Goal: Navigation & Orientation: Find specific page/section

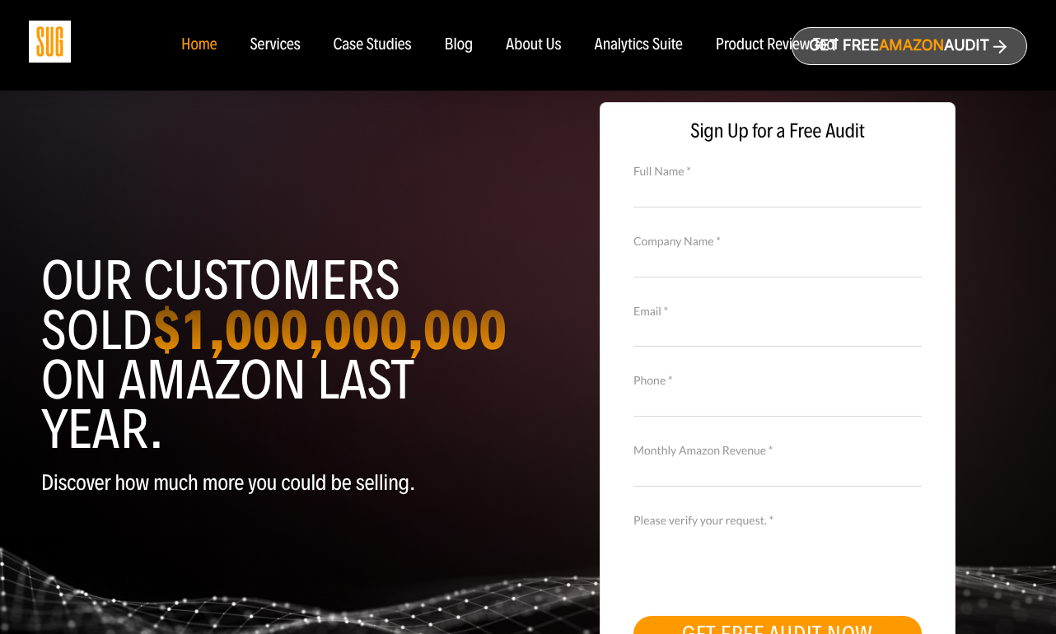
scroll to position [5, 0]
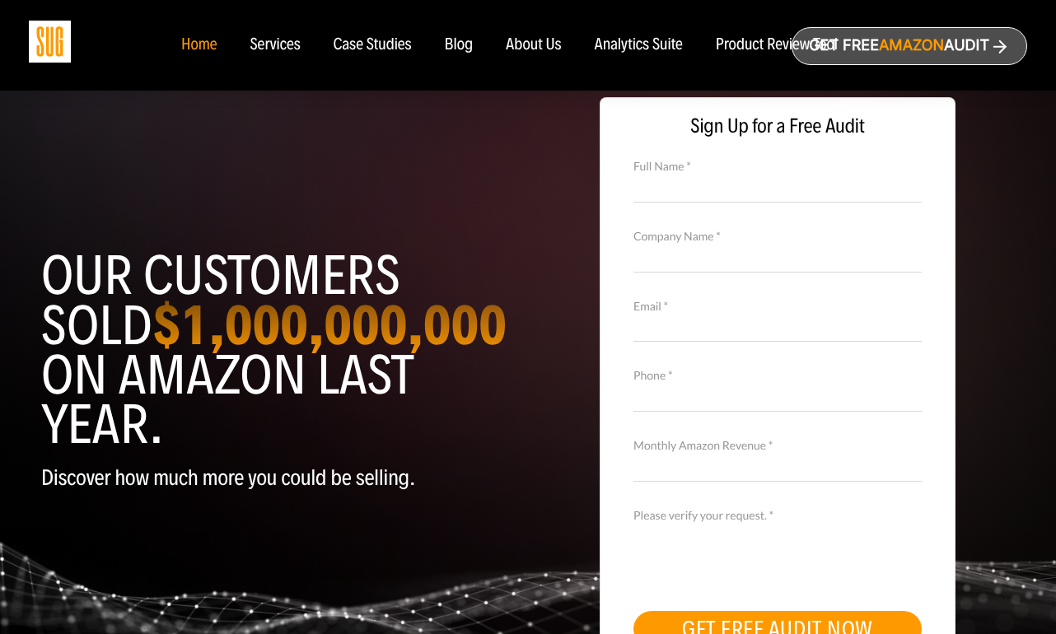
click at [527, 40] on div "About Us" at bounding box center [534, 45] width 56 height 18
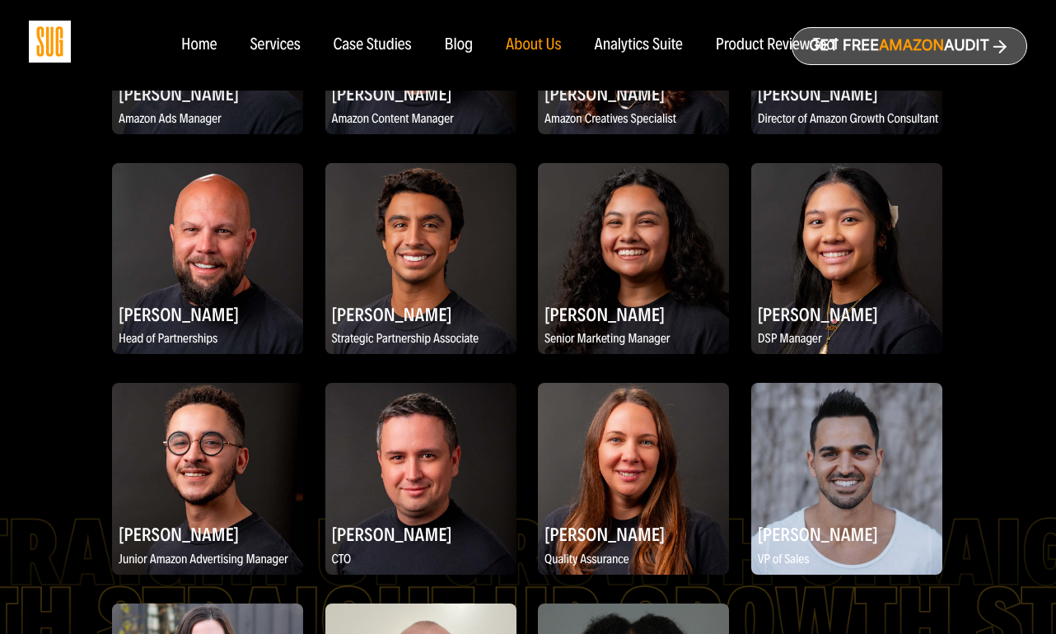
scroll to position [2044, 0]
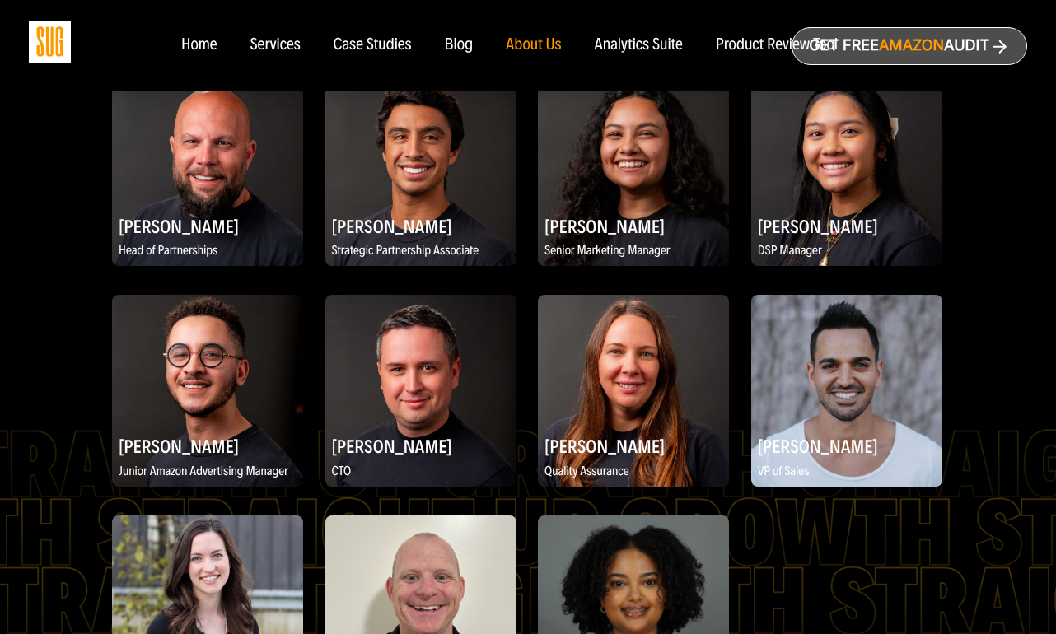
click at [399, 378] on img at bounding box center [420, 390] width 191 height 191
click at [399, 430] on h2 "[PERSON_NAME]" at bounding box center [420, 446] width 191 height 32
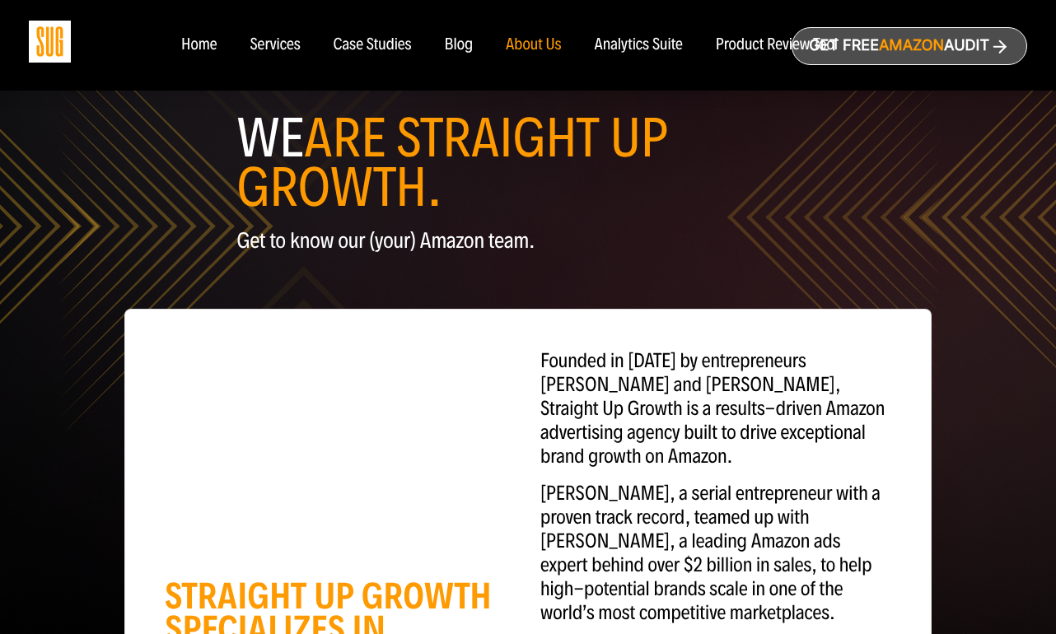
scroll to position [80, 0]
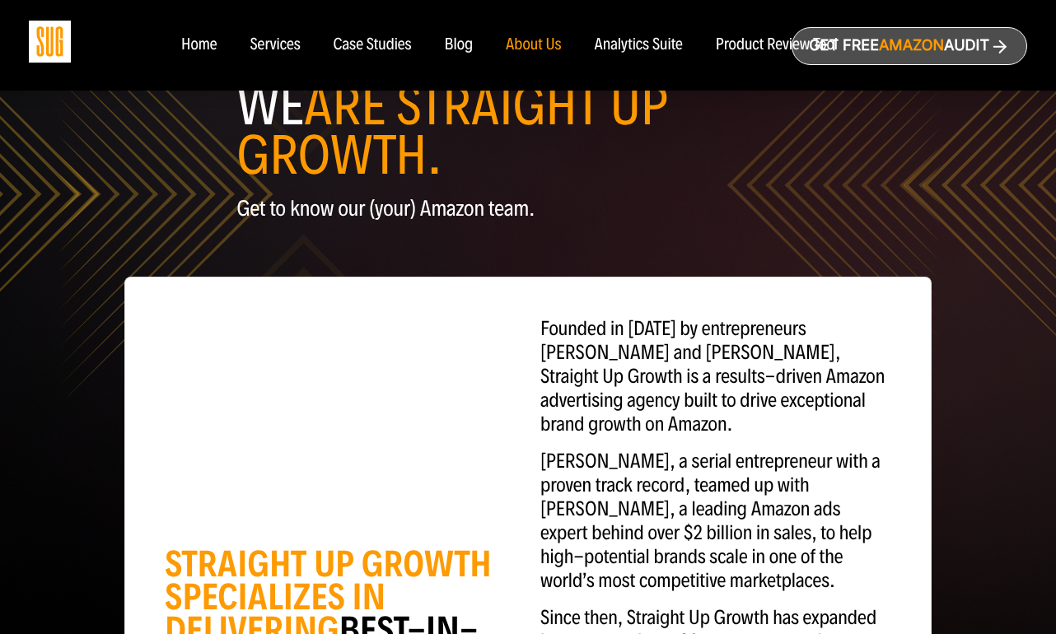
click at [217, 43] on ul "Home Services Case Studies" at bounding box center [510, 45] width 690 height 18
click at [198, 45] on div "Home" at bounding box center [198, 45] width 35 height 18
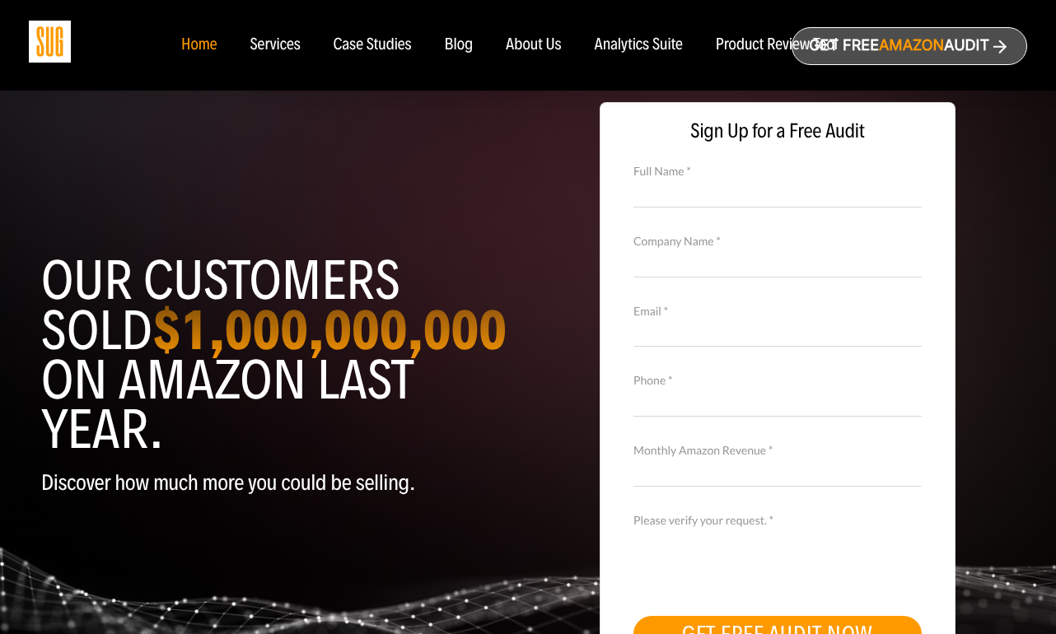
click at [279, 178] on div "Our customers sold $1,000,000,000 on Amazon last year. Discover how much more y…" at bounding box center [528, 395] width 998 height 627
